Goal: Check status

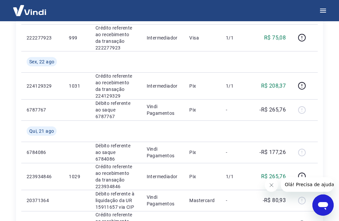
scroll to position [166, 0]
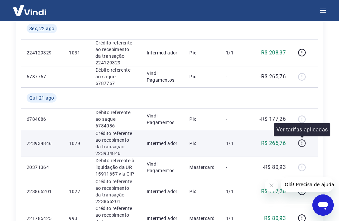
click at [301, 142] on icon "button" at bounding box center [302, 143] width 8 height 8
